Goal: Entertainment & Leisure: Consume media (video, audio)

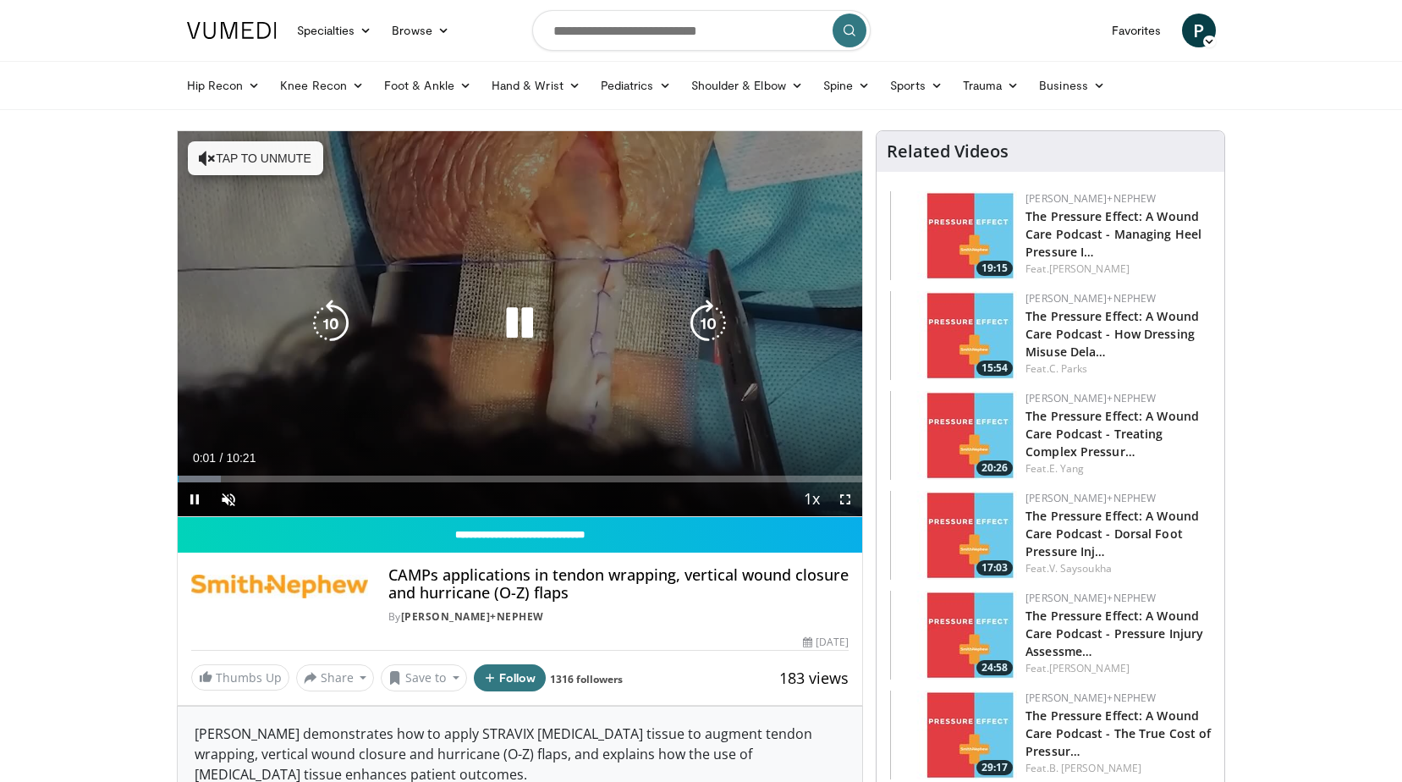
click at [520, 319] on icon "Video Player" at bounding box center [519, 323] width 47 height 47
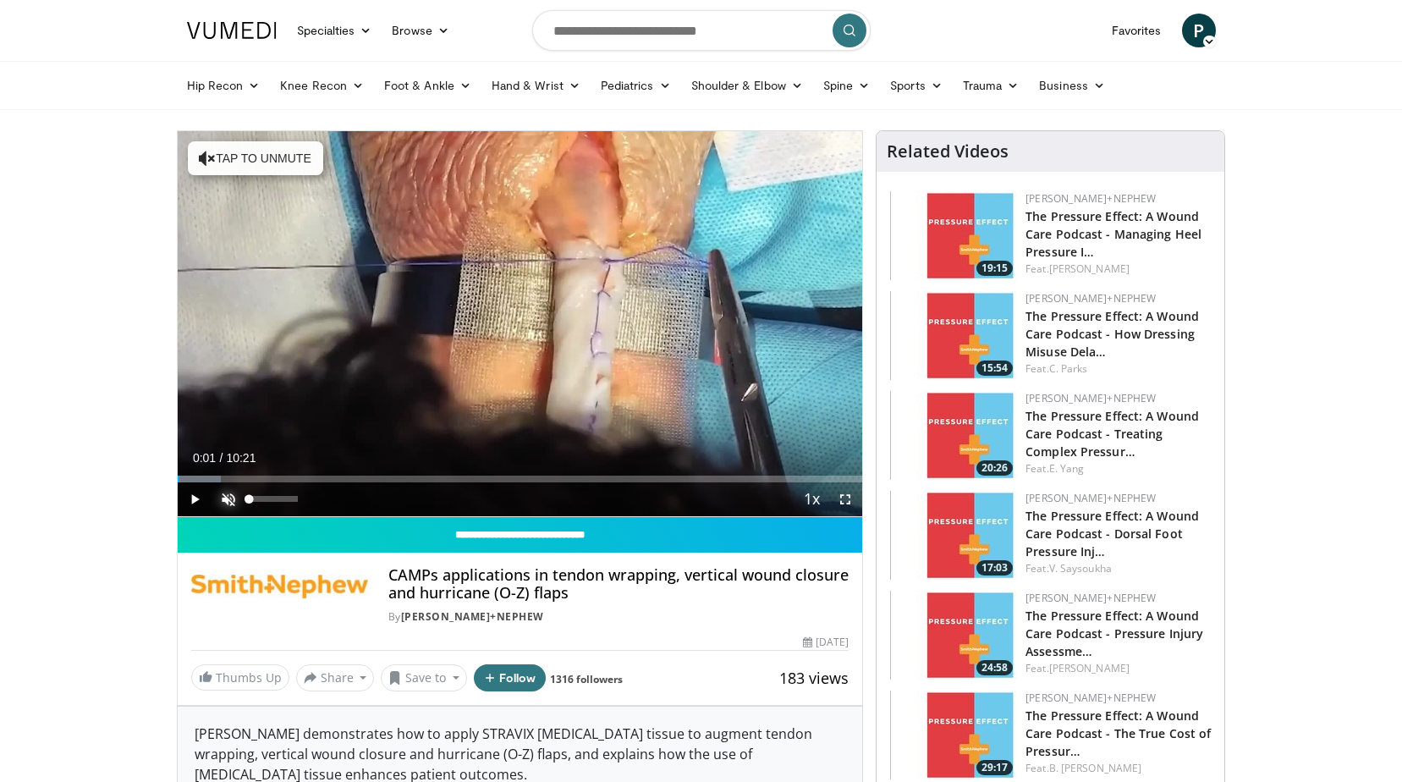
click at [228, 494] on span "Video Player" at bounding box center [229, 499] width 34 height 34
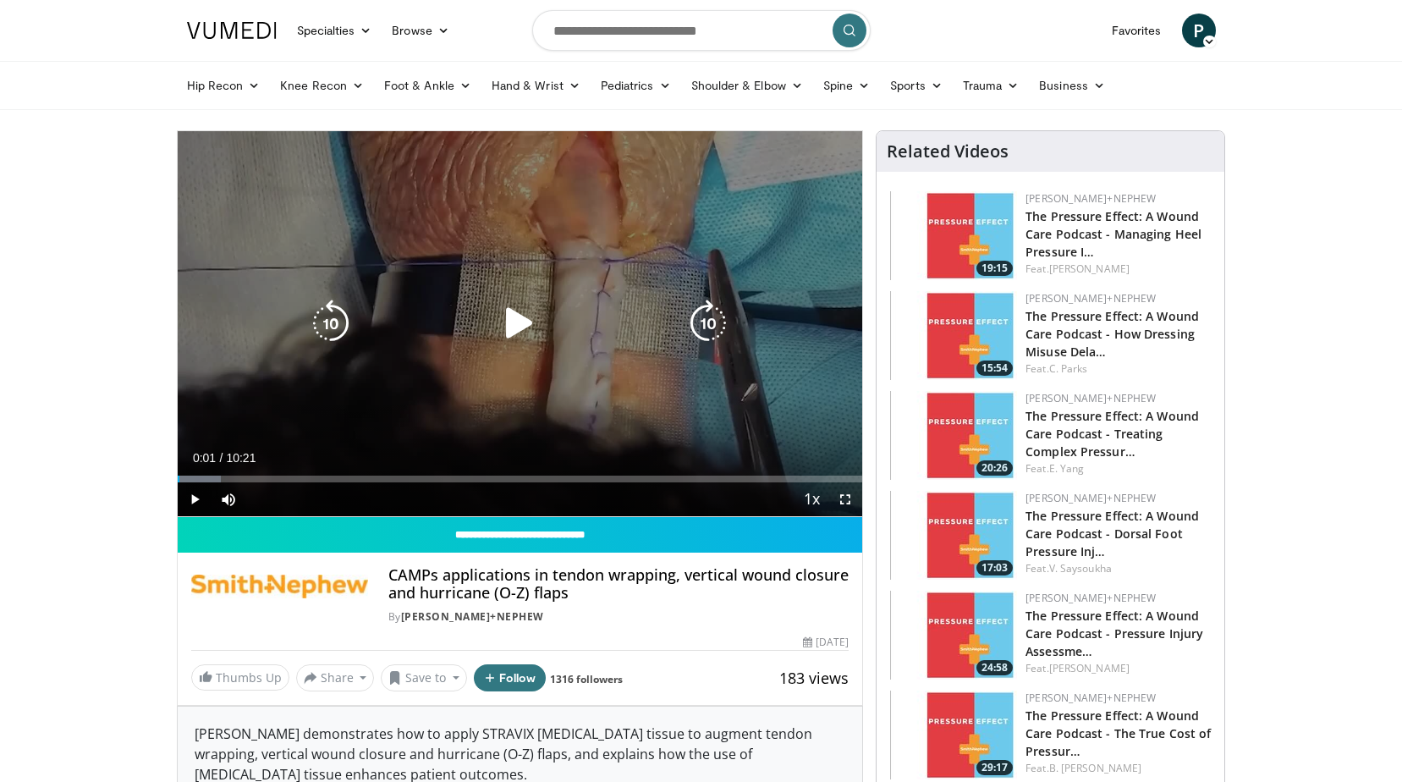
click at [510, 335] on icon "Video Player" at bounding box center [519, 323] width 47 height 47
click at [636, 315] on div "Video Player" at bounding box center [519, 323] width 411 height 34
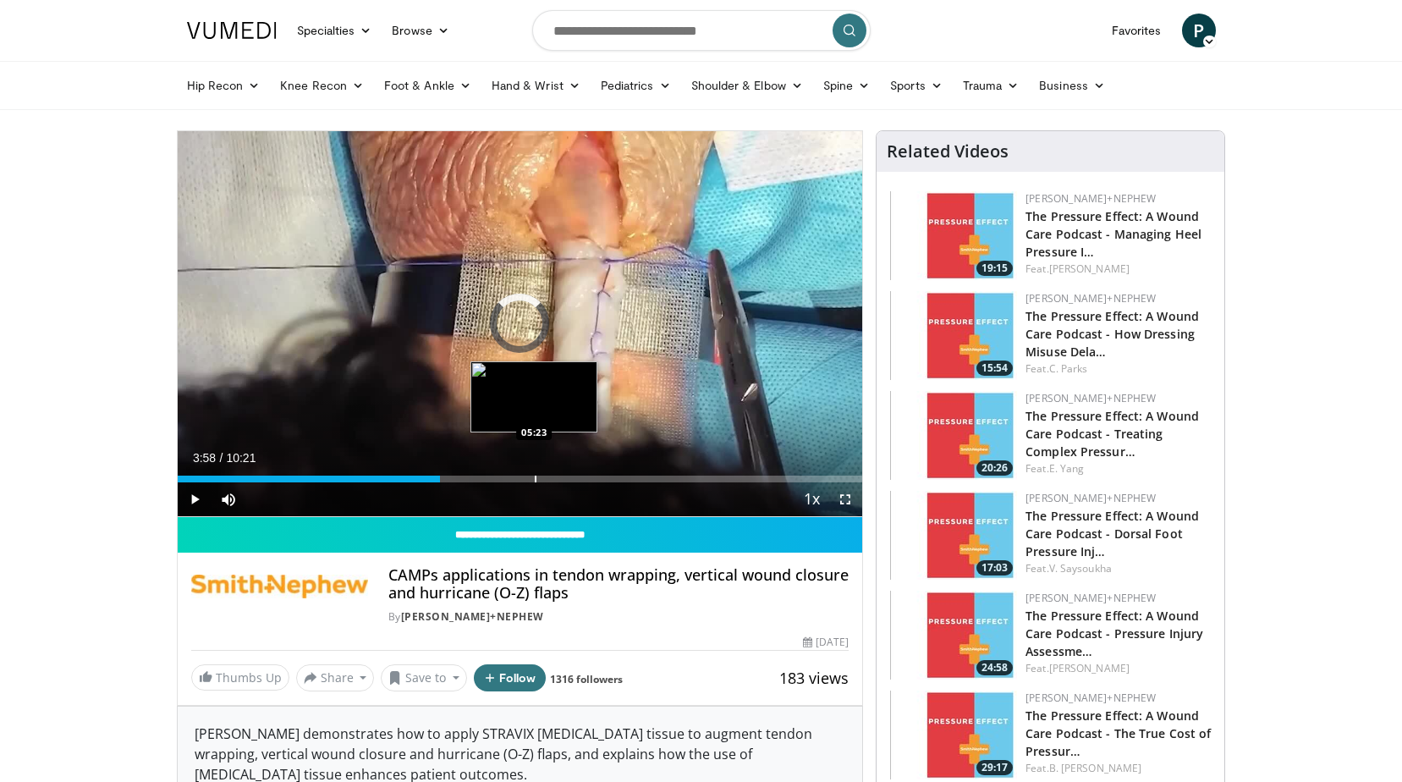
drag, startPoint x: 394, startPoint y: 477, endPoint x: 534, endPoint y: 468, distance: 139.9
click at [534, 468] on div "Loaded : 0.00% 05:22 05:23" at bounding box center [520, 474] width 685 height 16
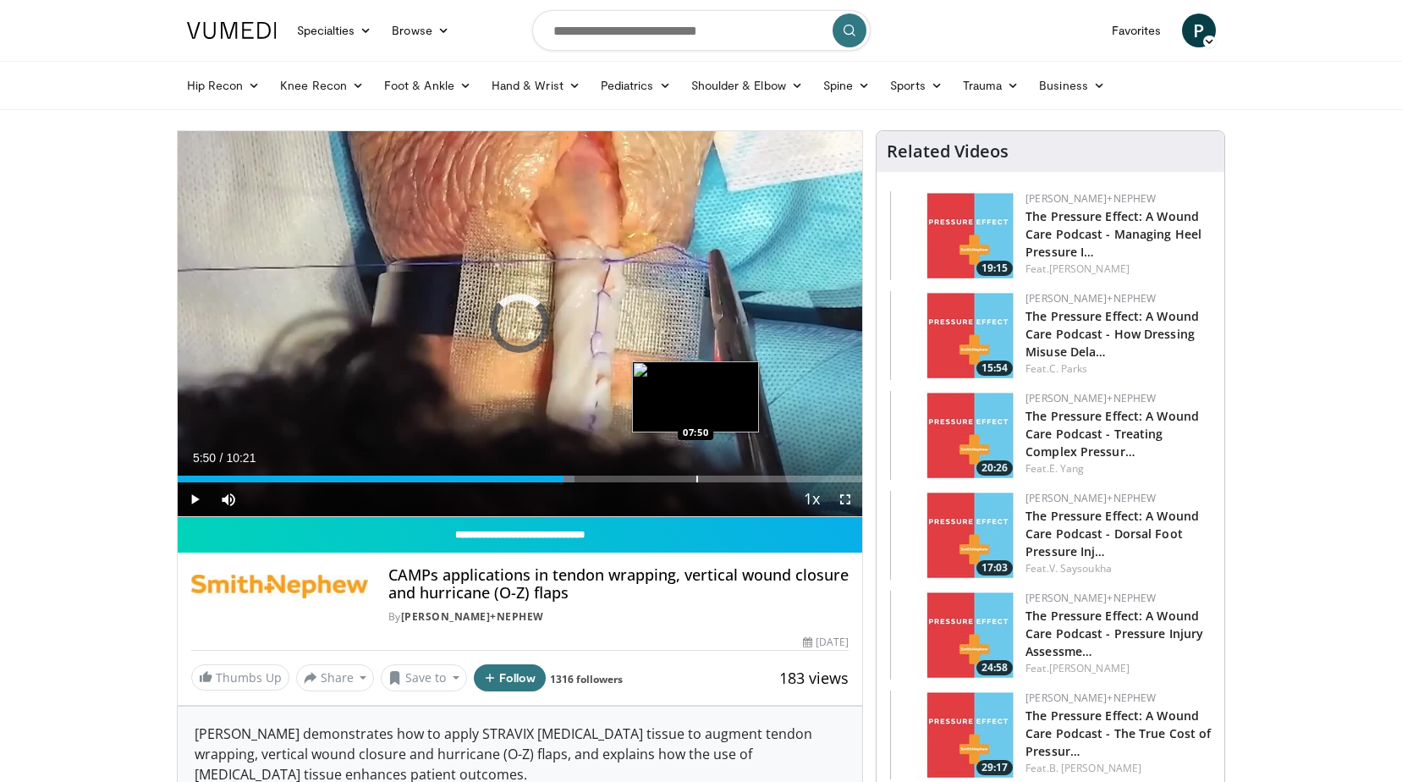
drag, startPoint x: 537, startPoint y: 480, endPoint x: 703, endPoint y: 479, distance: 165.8
click at [698, 479] on div "Progress Bar" at bounding box center [697, 479] width 2 height 7
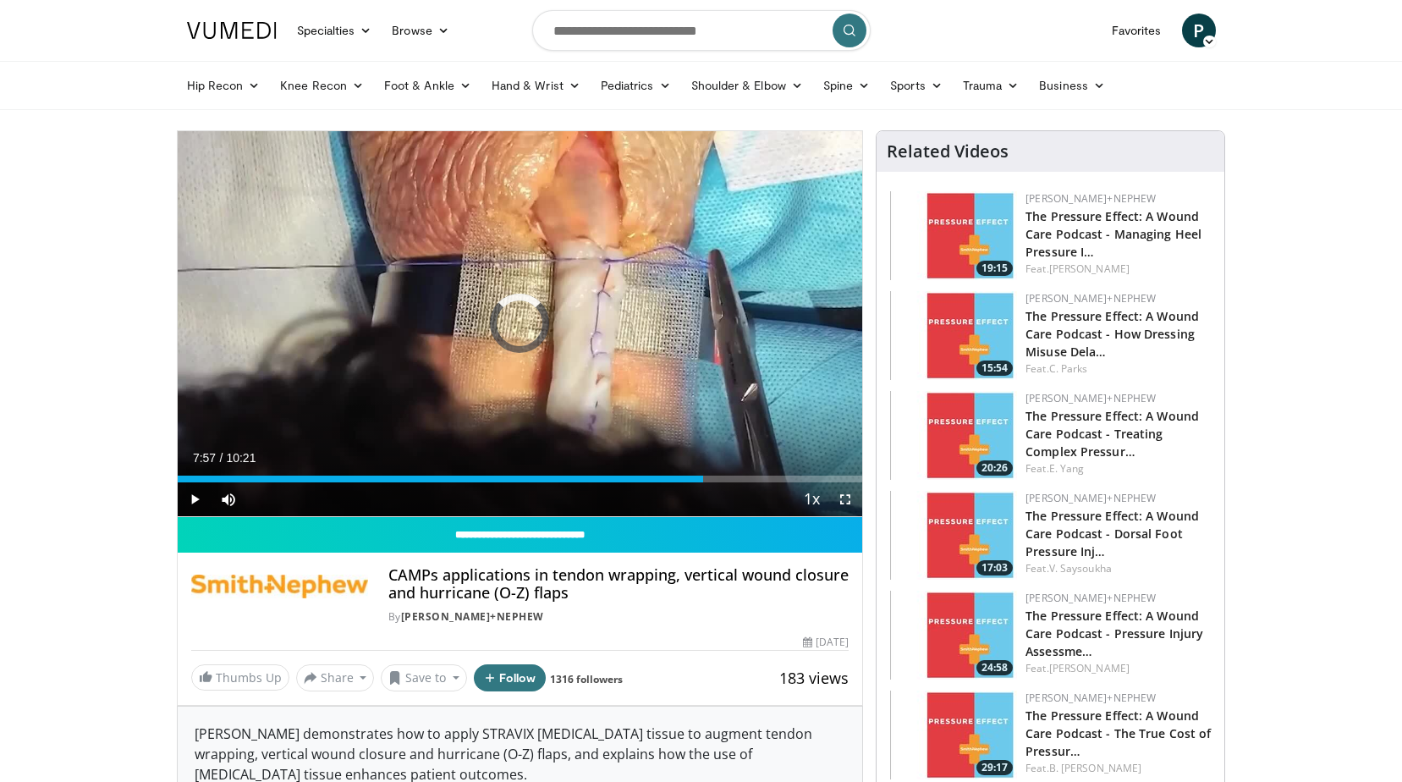
drag, startPoint x: 705, startPoint y: 480, endPoint x: 632, endPoint y: 488, distance: 73.3
click at [632, 488] on div "Current Time 7:57 / Duration 10:21 Play Skip Backward Skip Forward Mute 12% Loa…" at bounding box center [520, 499] width 685 height 34
drag, startPoint x: 636, startPoint y: 479, endPoint x: 586, endPoint y: 487, distance: 51.3
click at [586, 487] on div "Current Time 6:51 / Duration 10:21 Play Skip Backward Skip Forward Mute 12% Loa…" at bounding box center [520, 499] width 685 height 34
drag, startPoint x: 585, startPoint y: 482, endPoint x: 569, endPoint y: 482, distance: 15.2
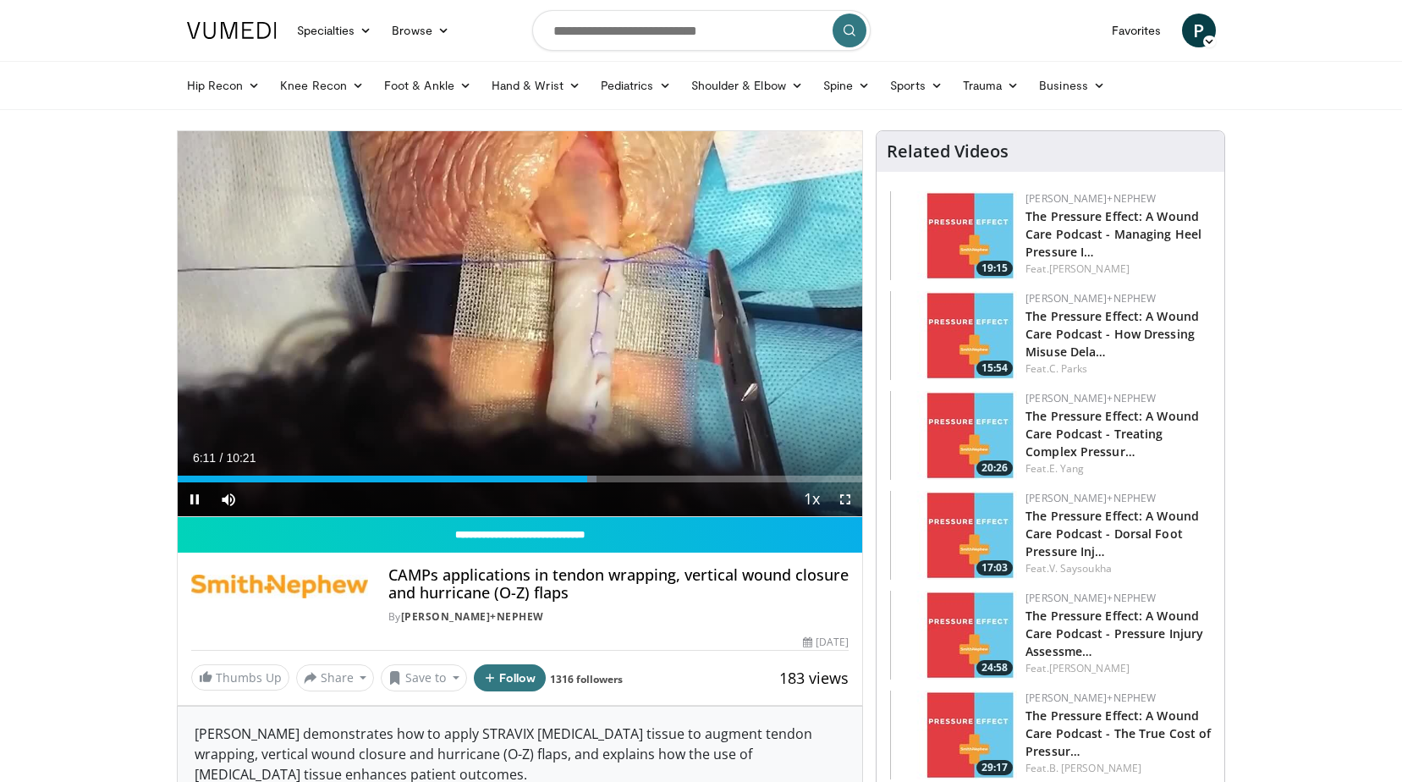
click at [569, 482] on div "Current Time 6:11 / Duration 10:21 Pause Skip Backward Skip Forward Mute 12% Lo…" at bounding box center [520, 499] width 685 height 34
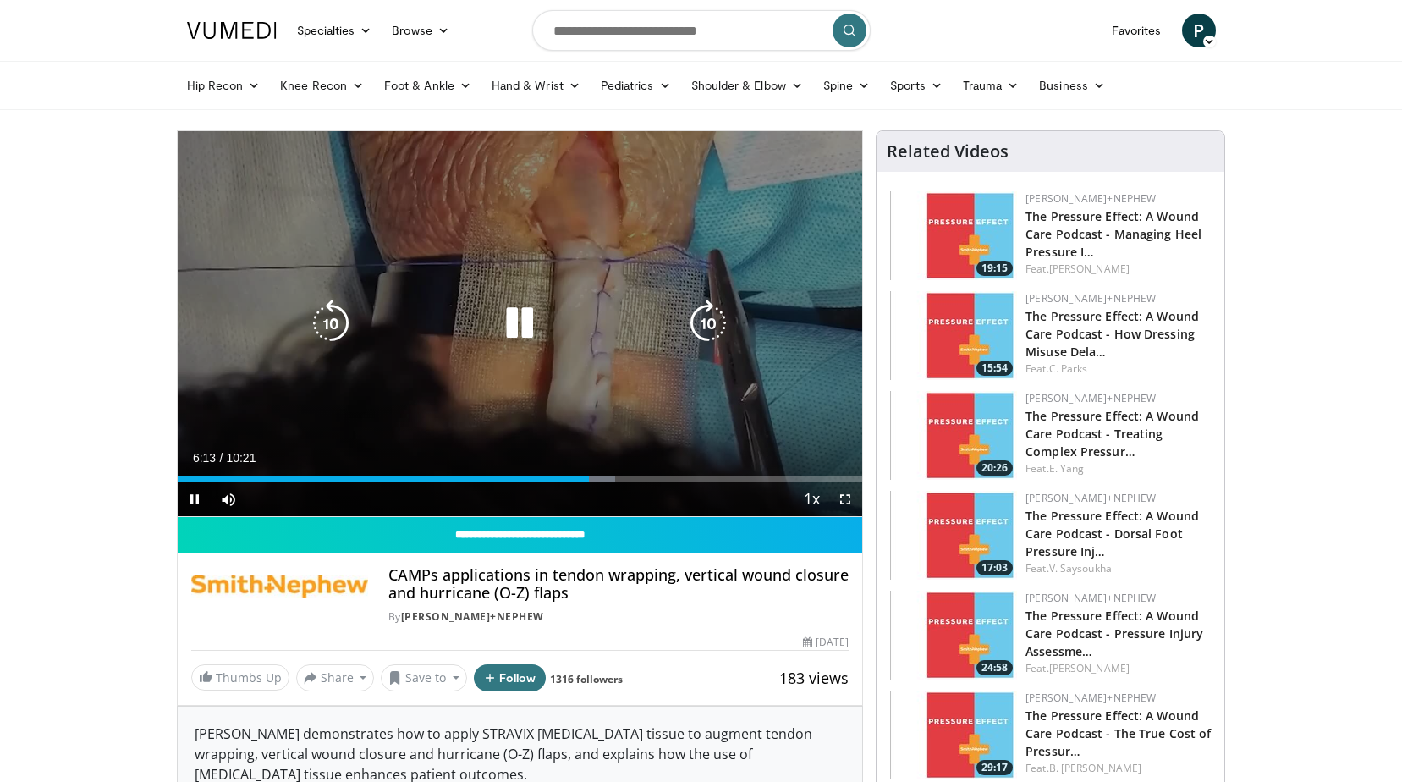
click at [642, 413] on div "10 seconds Tap to unmute" at bounding box center [520, 323] width 685 height 385
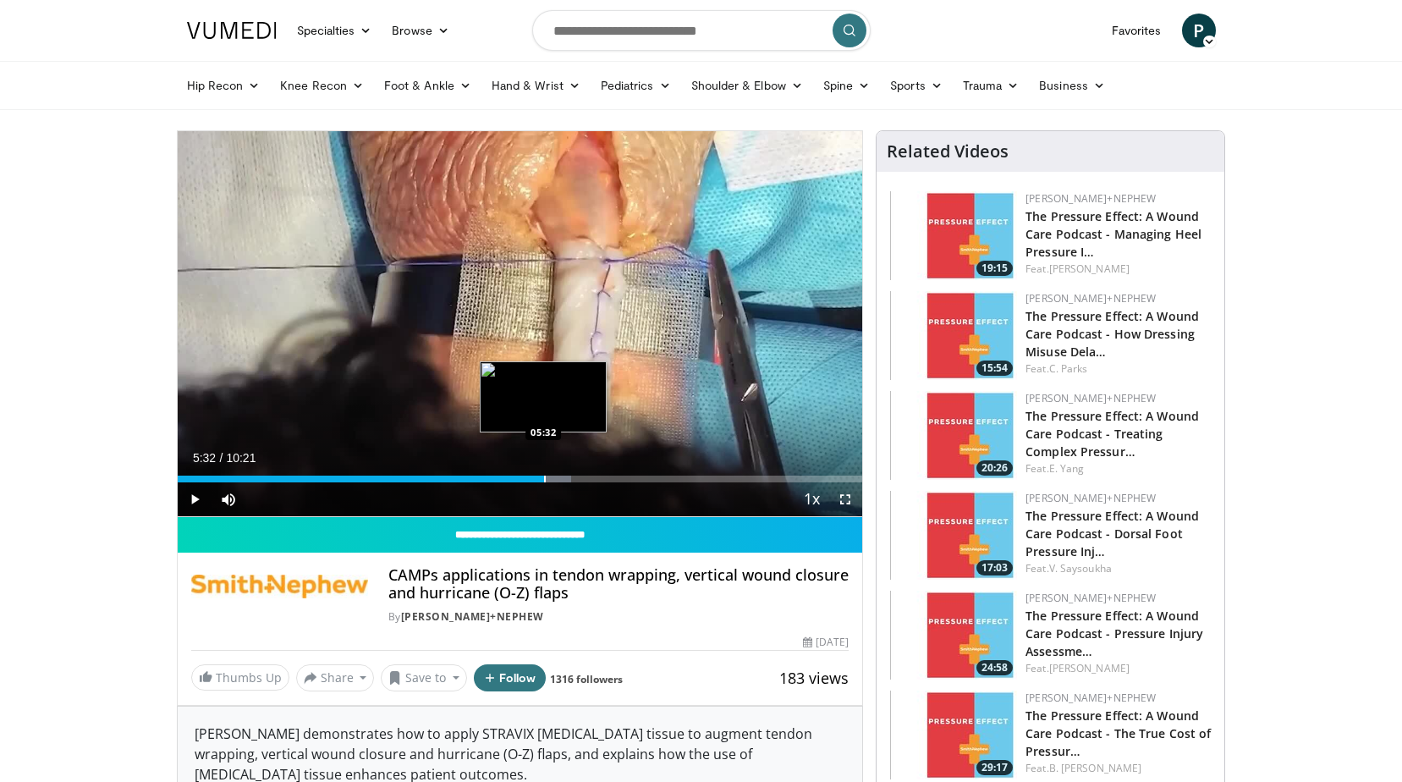
drag, startPoint x: 590, startPoint y: 479, endPoint x: 543, endPoint y: 477, distance: 46.6
click at [544, 477] on div "Progress Bar" at bounding box center [545, 479] width 2 height 7
drag, startPoint x: 544, startPoint y: 477, endPoint x: 557, endPoint y: 476, distance: 12.8
click at [558, 476] on div "Progress Bar" at bounding box center [559, 479] width 2 height 7
click at [553, 476] on div "Progress Bar" at bounding box center [554, 479] width 2 height 7
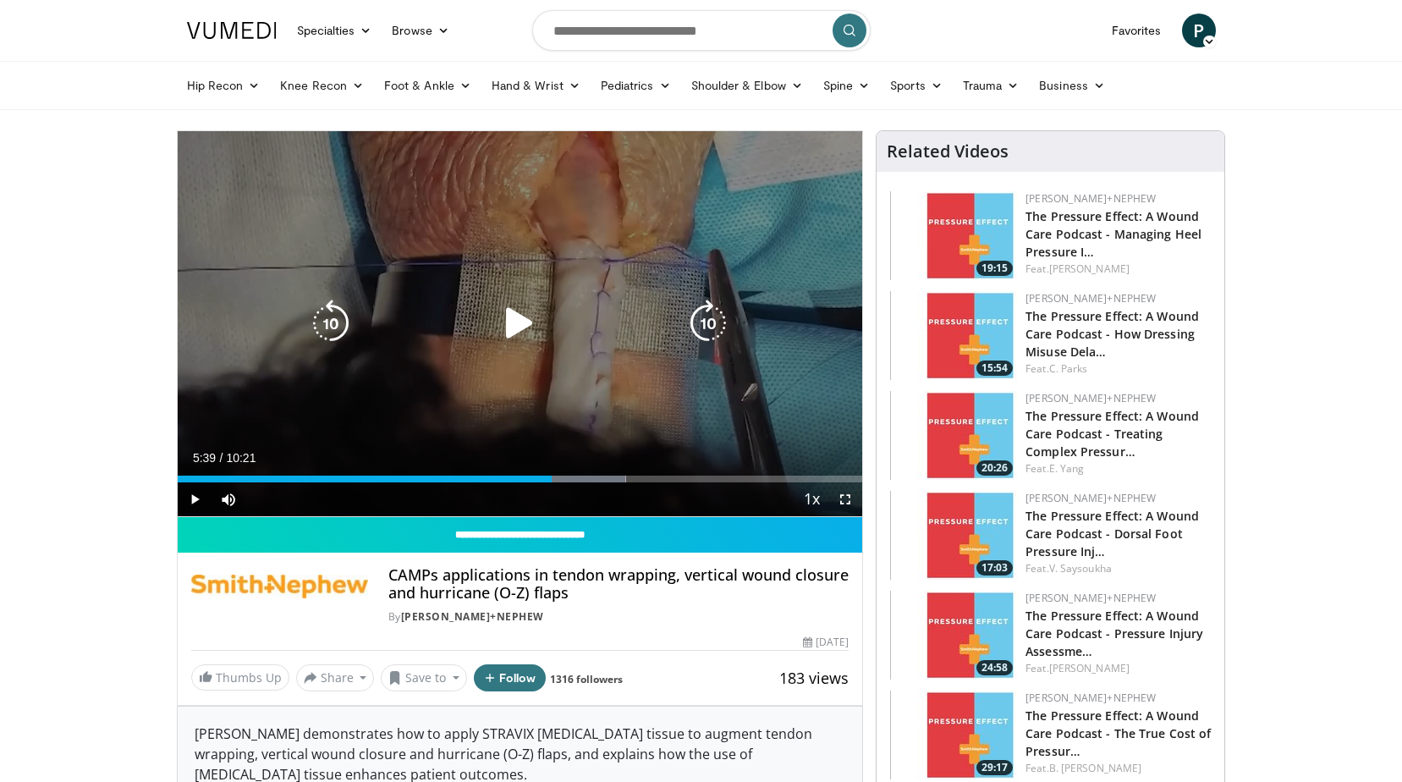
click at [615, 439] on div "10 seconds Tap to unmute" at bounding box center [520, 323] width 685 height 385
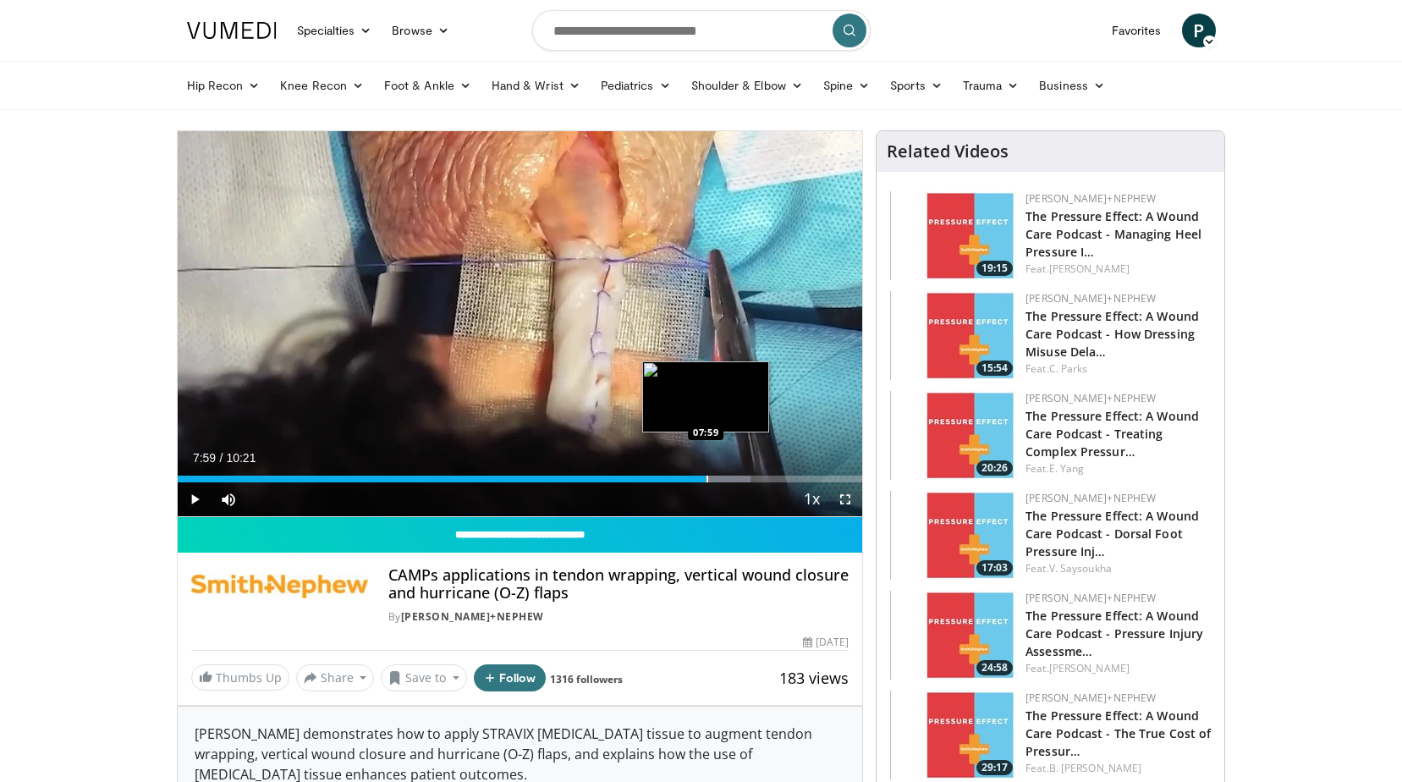
drag, startPoint x: 671, startPoint y: 480, endPoint x: 706, endPoint y: 475, distance: 35.1
click at [707, 476] on div "Progress Bar" at bounding box center [708, 479] width 2 height 7
